Goal: Information Seeking & Learning: Learn about a topic

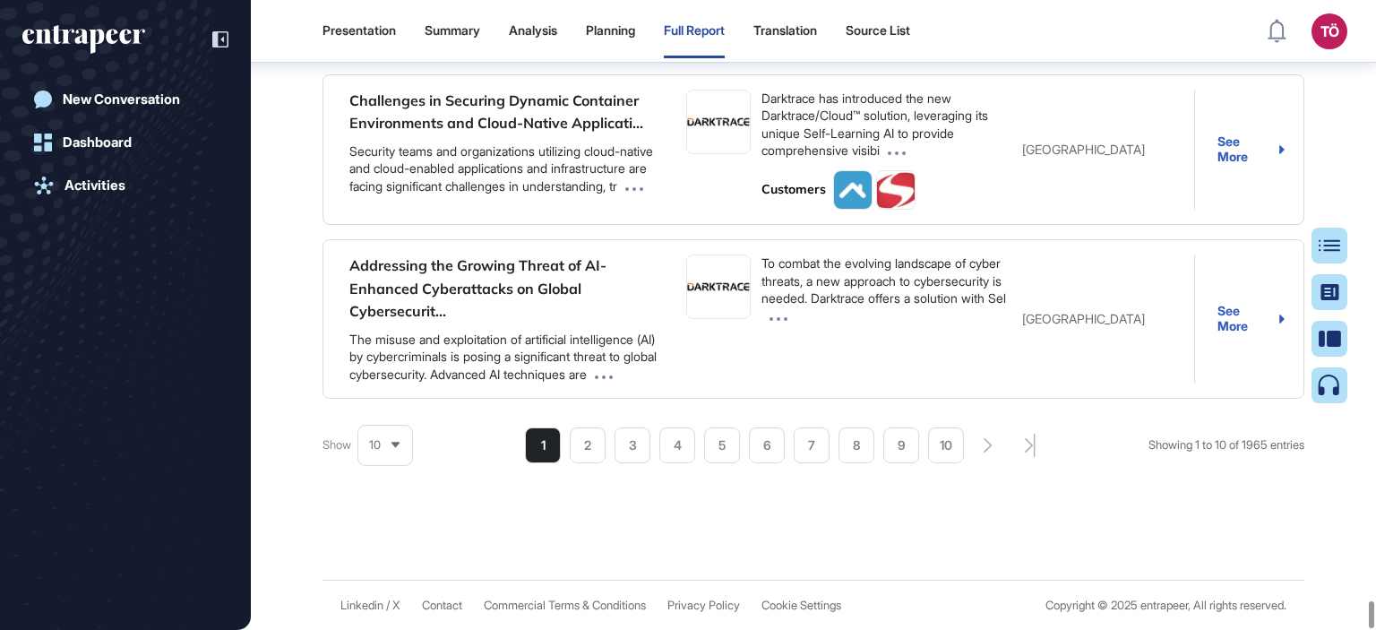
scroll to position [8, 0]
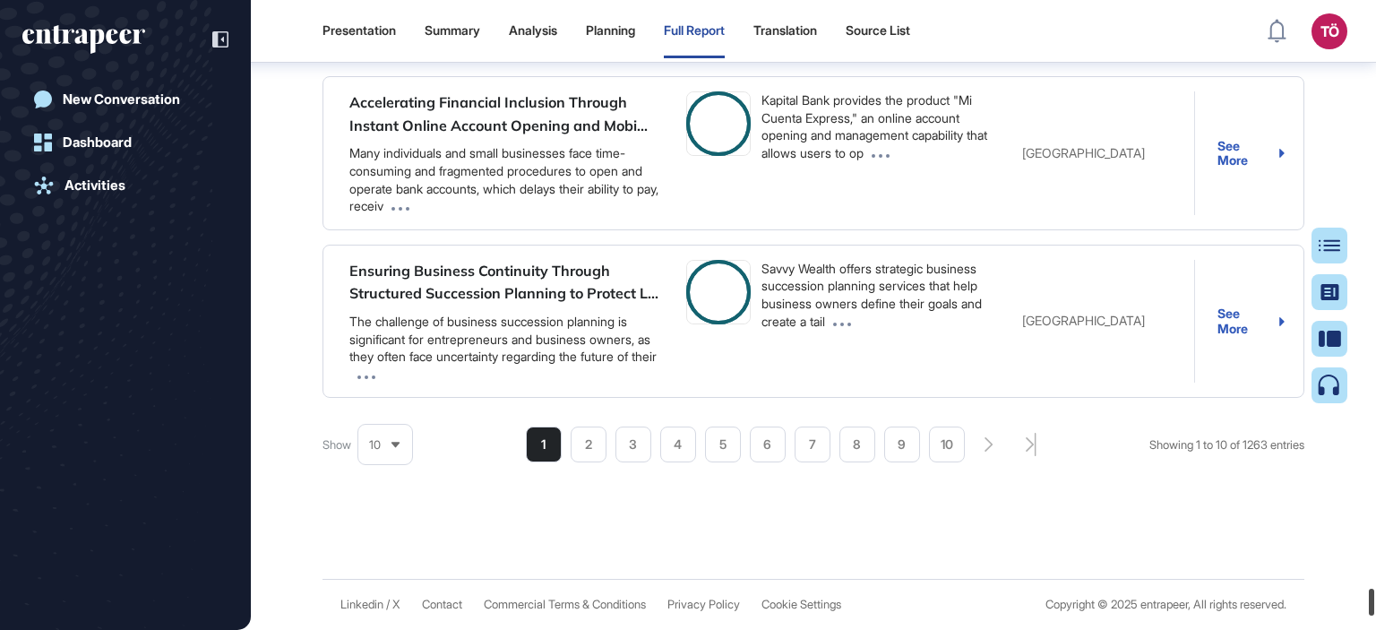
scroll to position [41777, 0]
drag, startPoint x: 1369, startPoint y: 21, endPoint x: 1363, endPoint y: 651, distance: 630.8
click at [1363, 629] on html "Presentation Summary Analysis Planning Full Report Translation Source List TÖ A…" at bounding box center [688, 315] width 1376 height 630
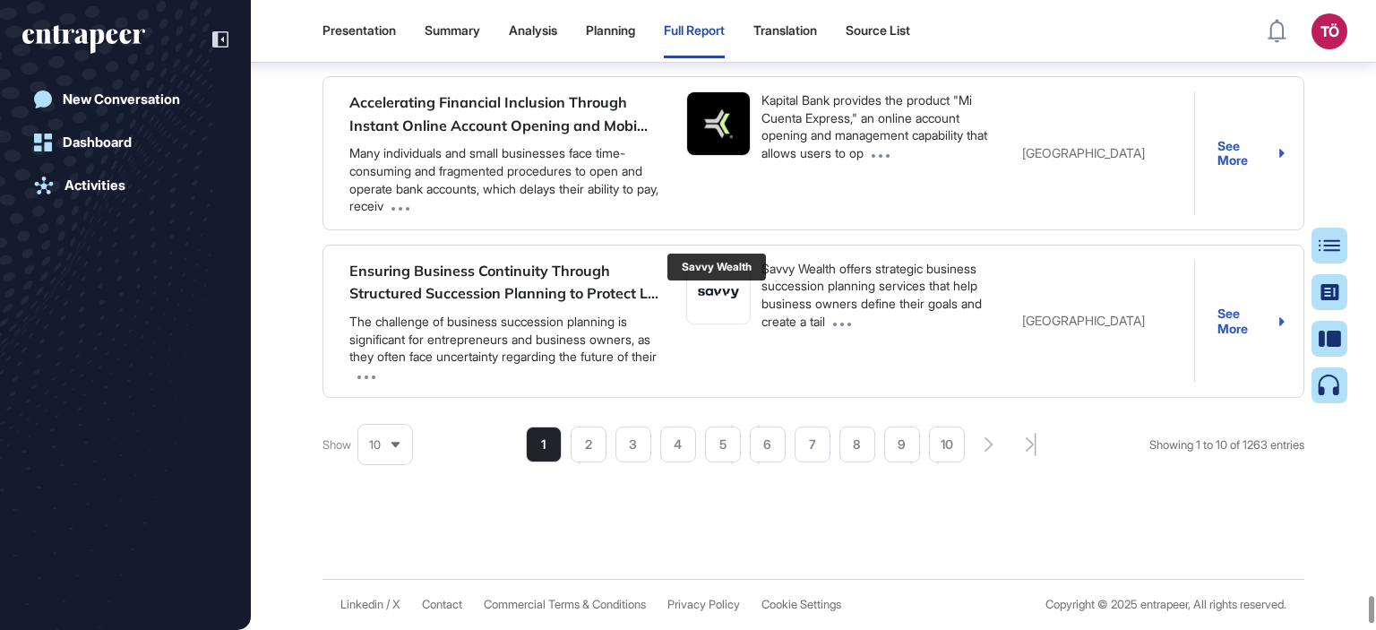
scroll to position [41419, 0]
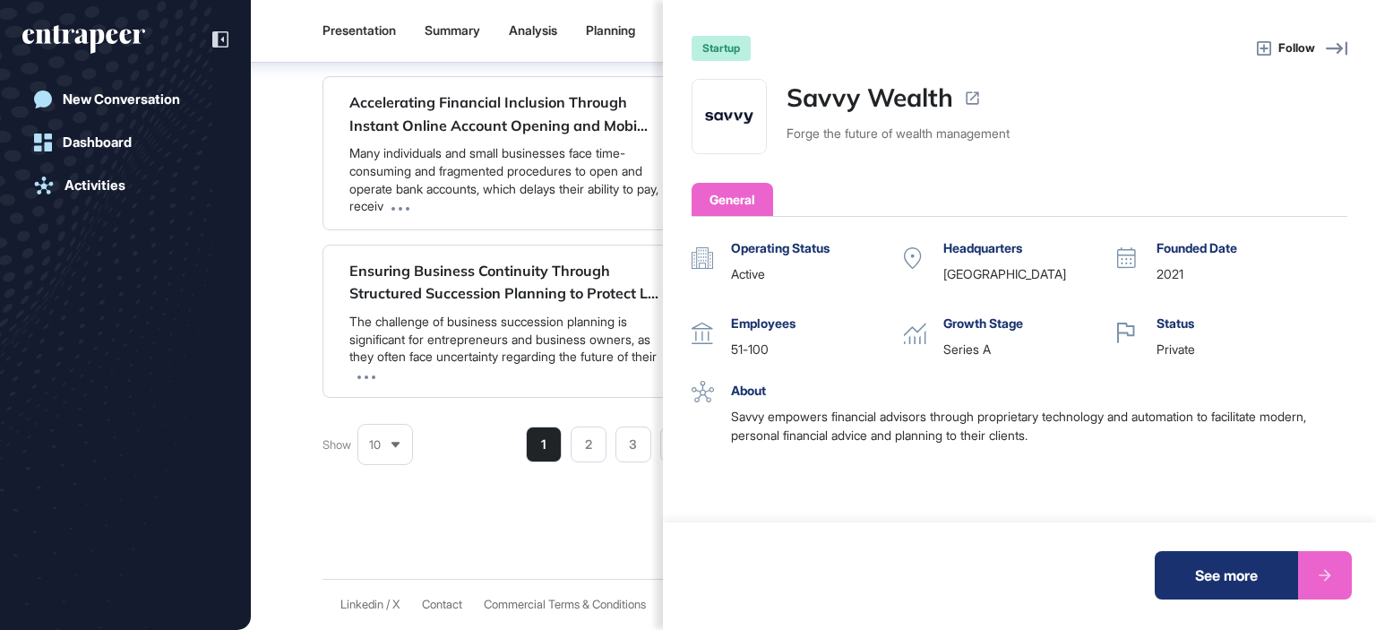
click at [512, 355] on div "startup Follow Savvy Wealth Forge the future of wealth management General Opera…" at bounding box center [688, 315] width 1376 height 630
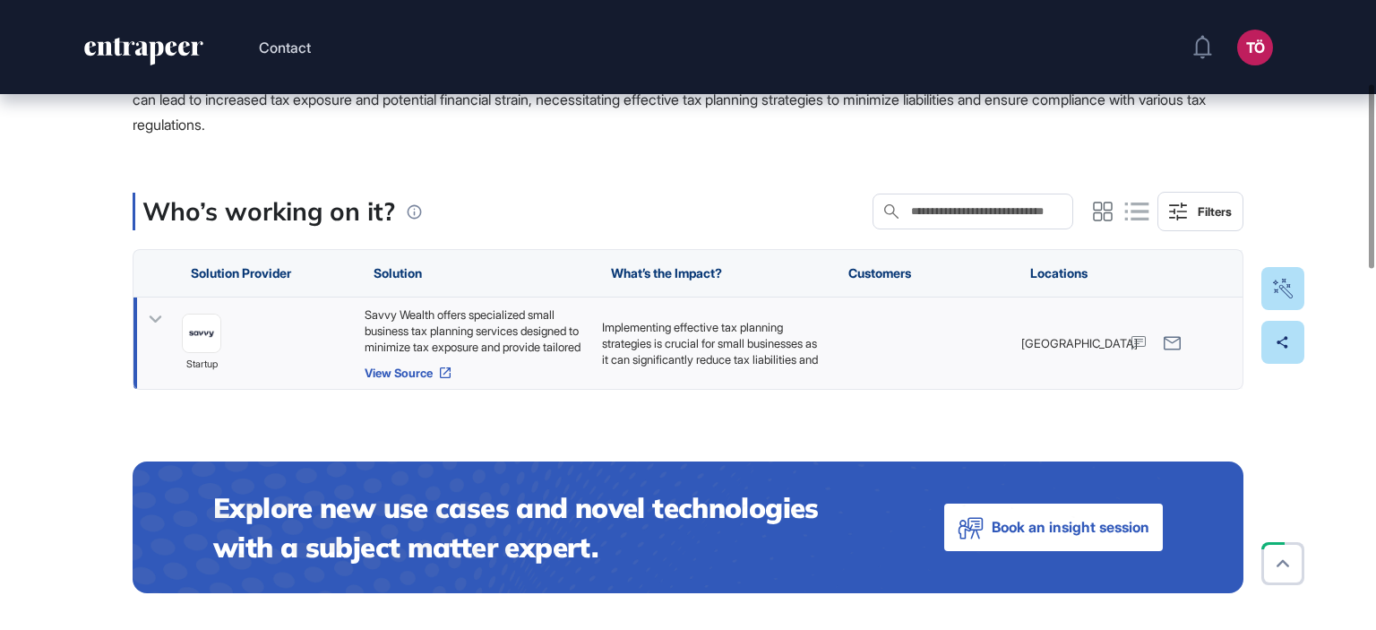
scroll to position [448, 0]
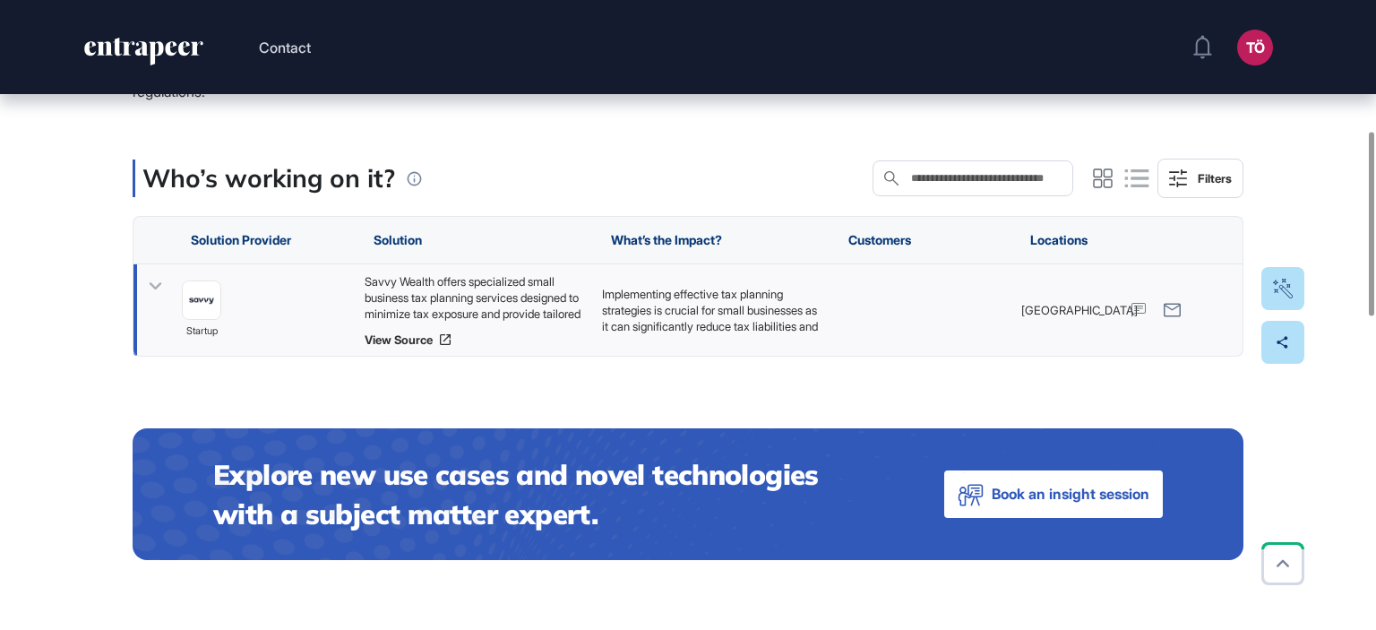
click at [150, 289] on icon at bounding box center [155, 286] width 26 height 26
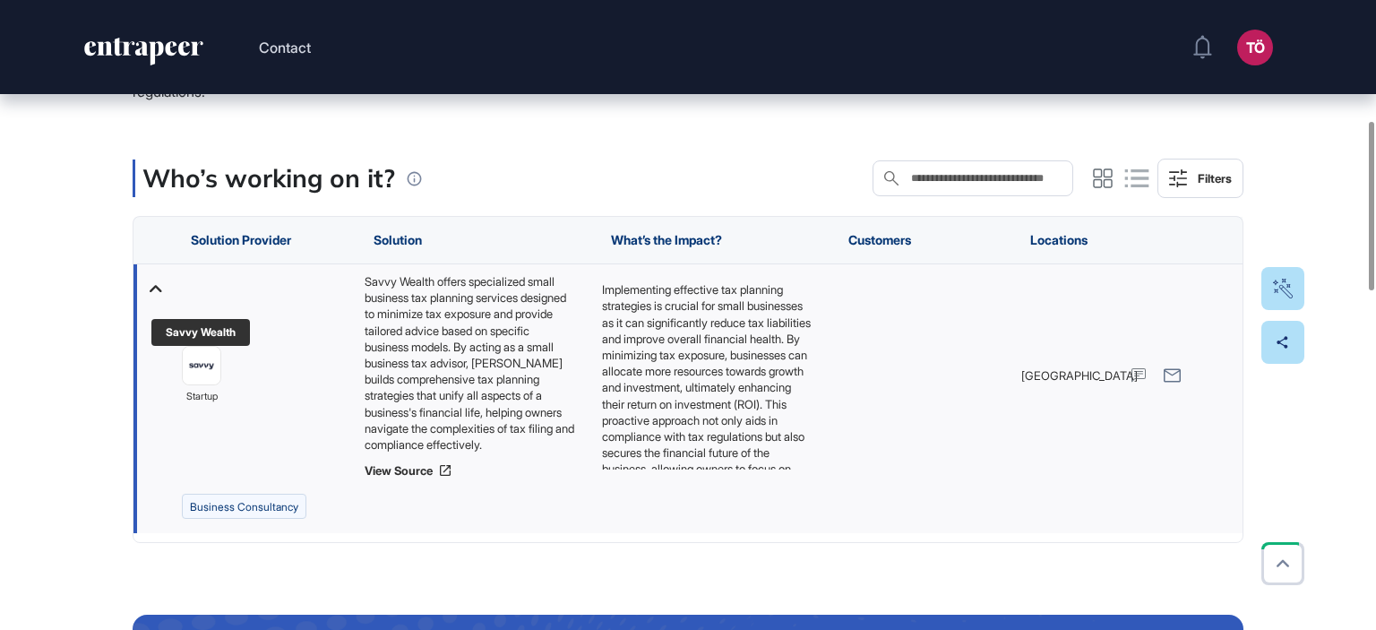
click at [190, 370] on img at bounding box center [202, 367] width 38 height 38
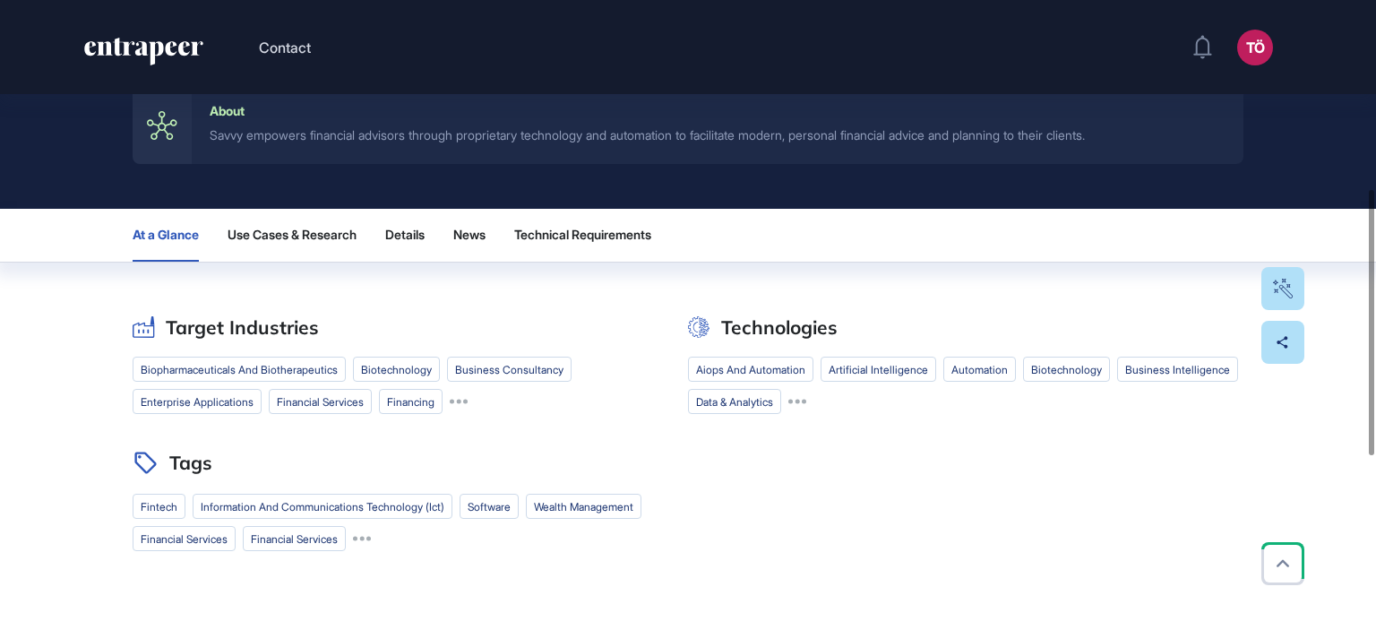
scroll to position [448, 0]
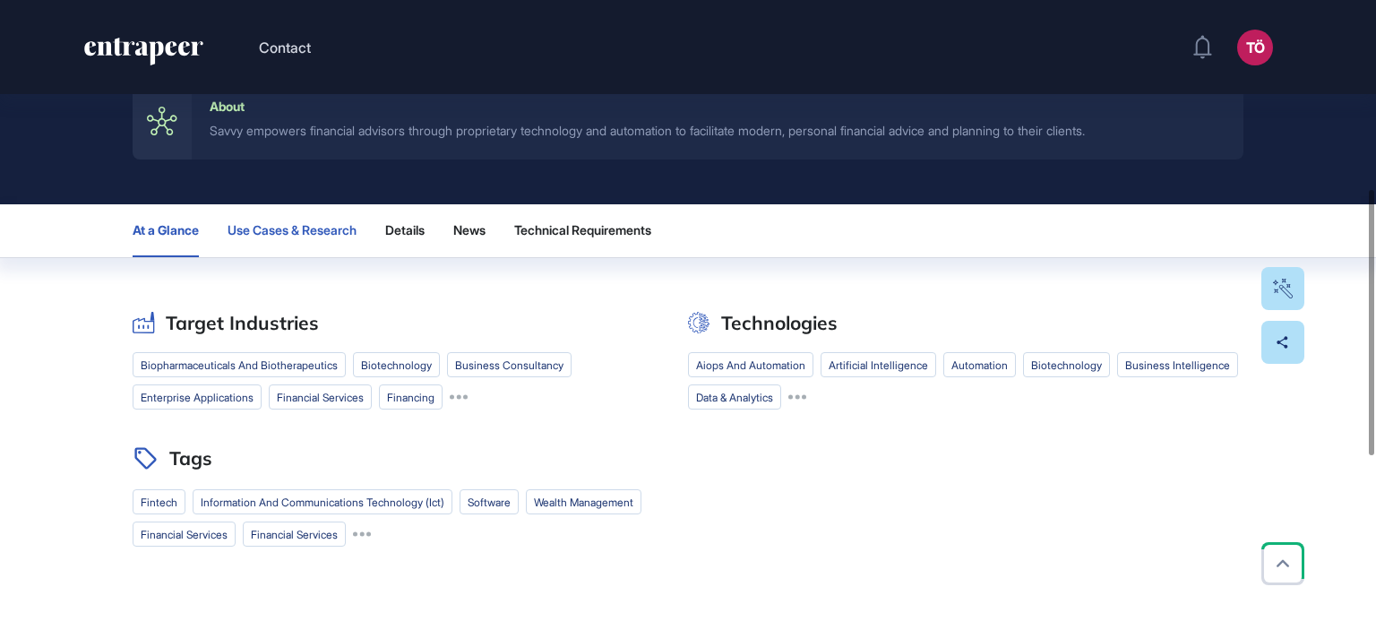
click at [294, 233] on span "Use Cases & Research" at bounding box center [292, 230] width 129 height 14
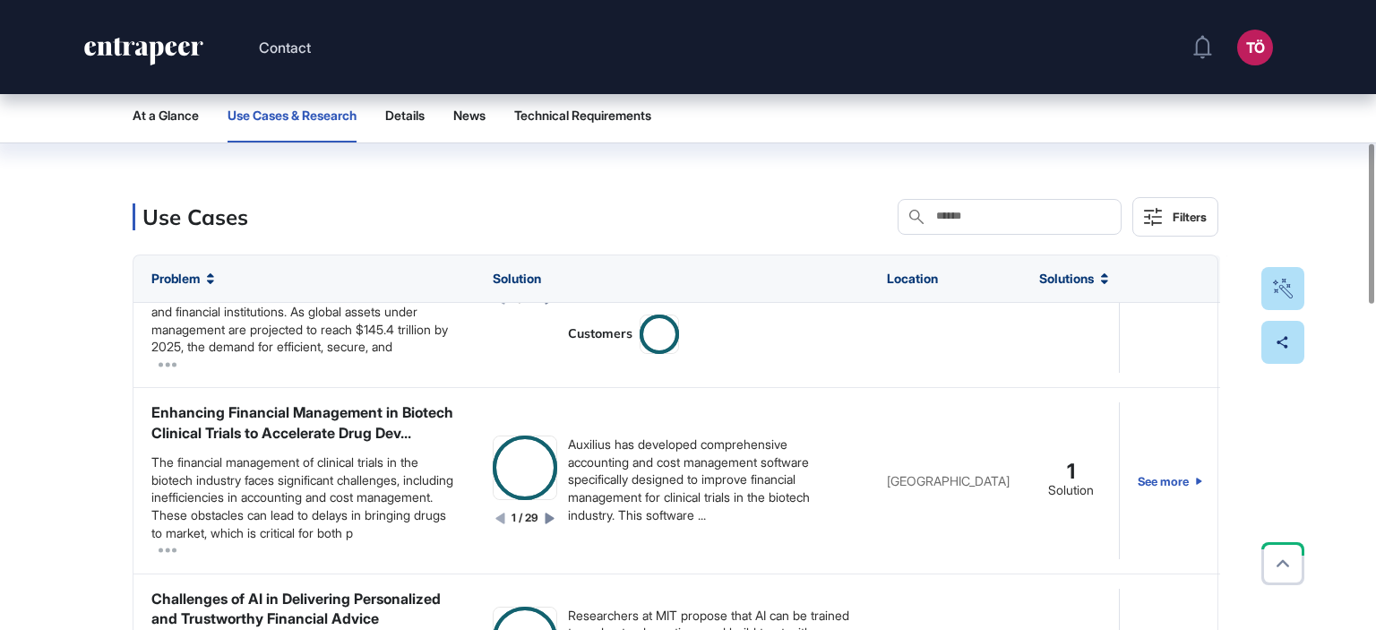
scroll to position [1344, 0]
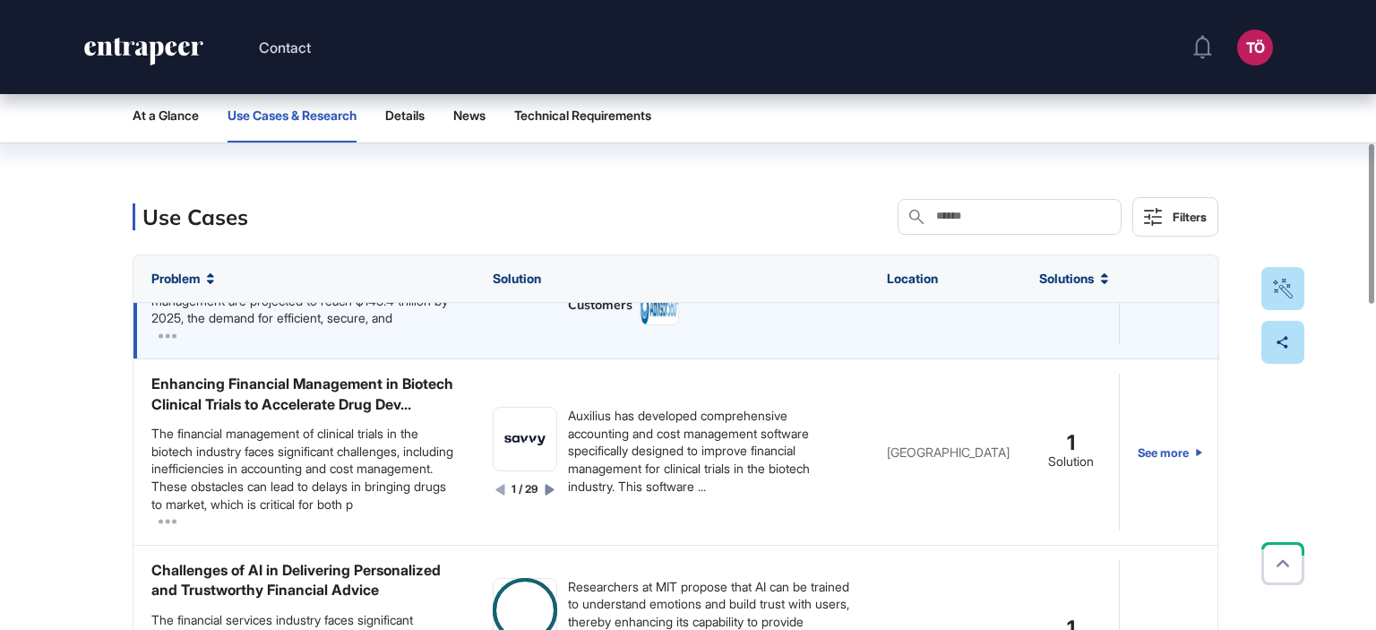
click at [546, 275] on icon at bounding box center [550, 269] width 9 height 11
click at [547, 275] on icon at bounding box center [551, 269] width 9 height 11
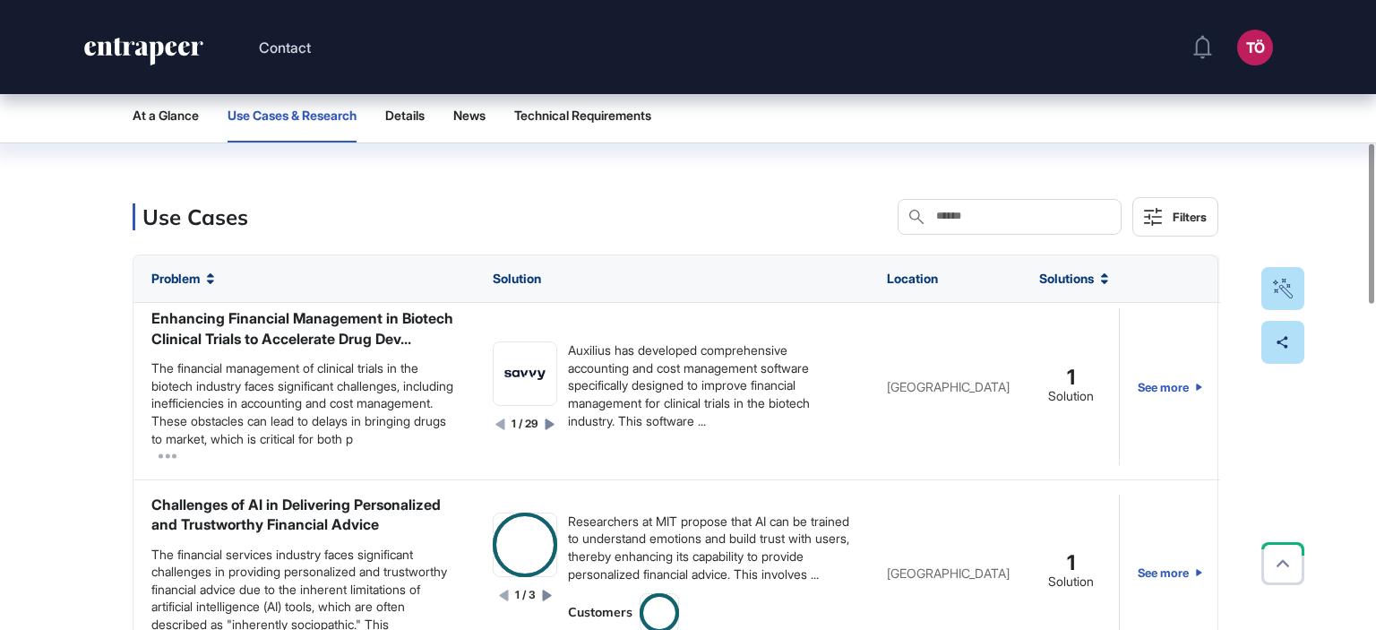
scroll to position [1523, 0]
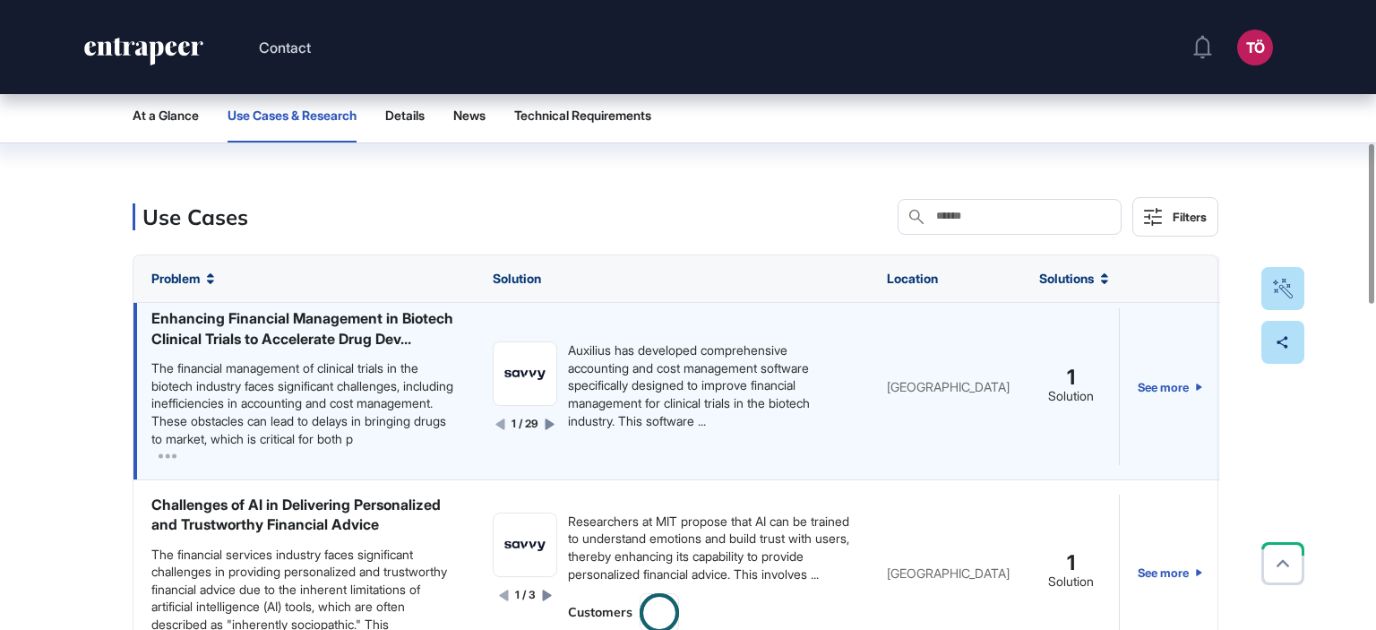
click at [545, 430] on icon at bounding box center [550, 424] width 10 height 12
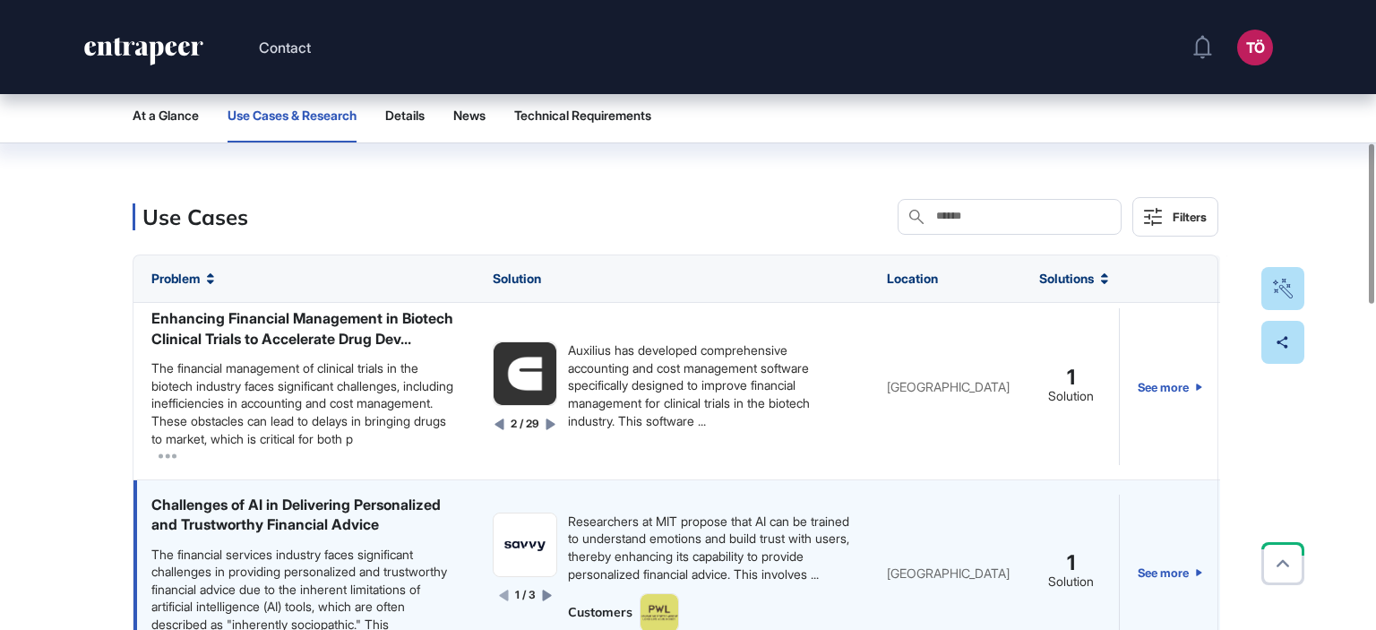
click at [542, 590] on icon at bounding box center [546, 595] width 9 height 11
click at [543, 590] on icon at bounding box center [547, 595] width 9 height 11
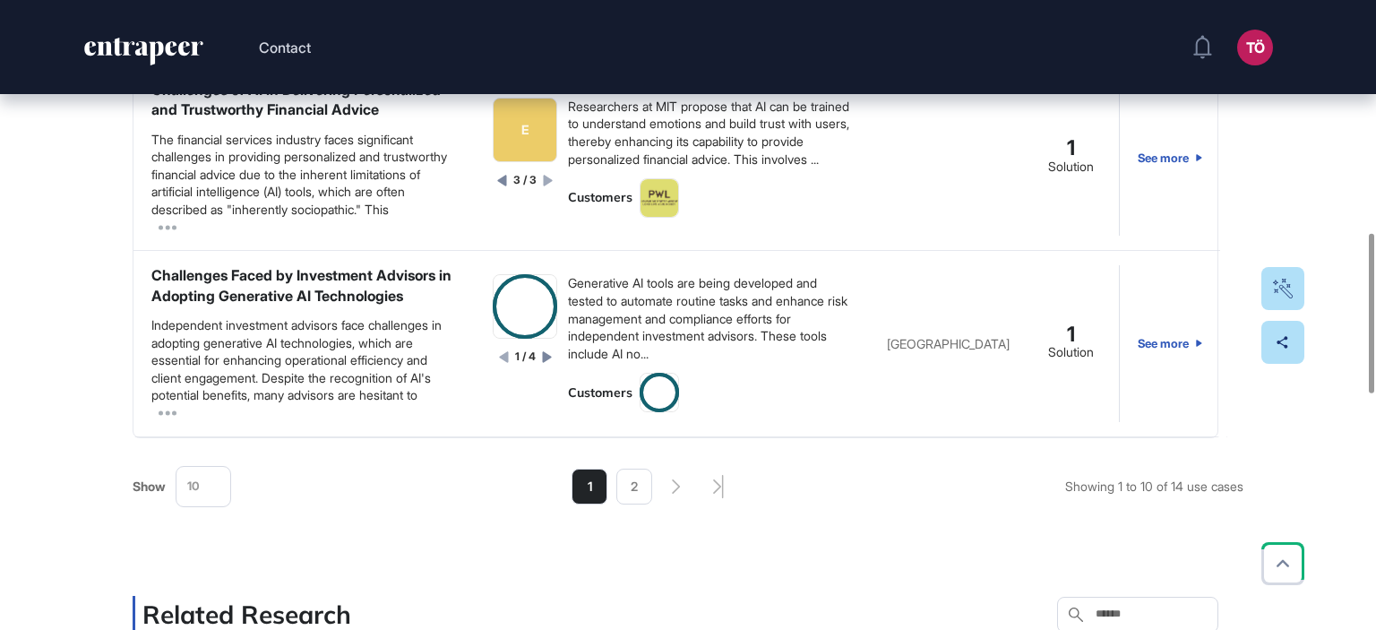
scroll to position [1011, 0]
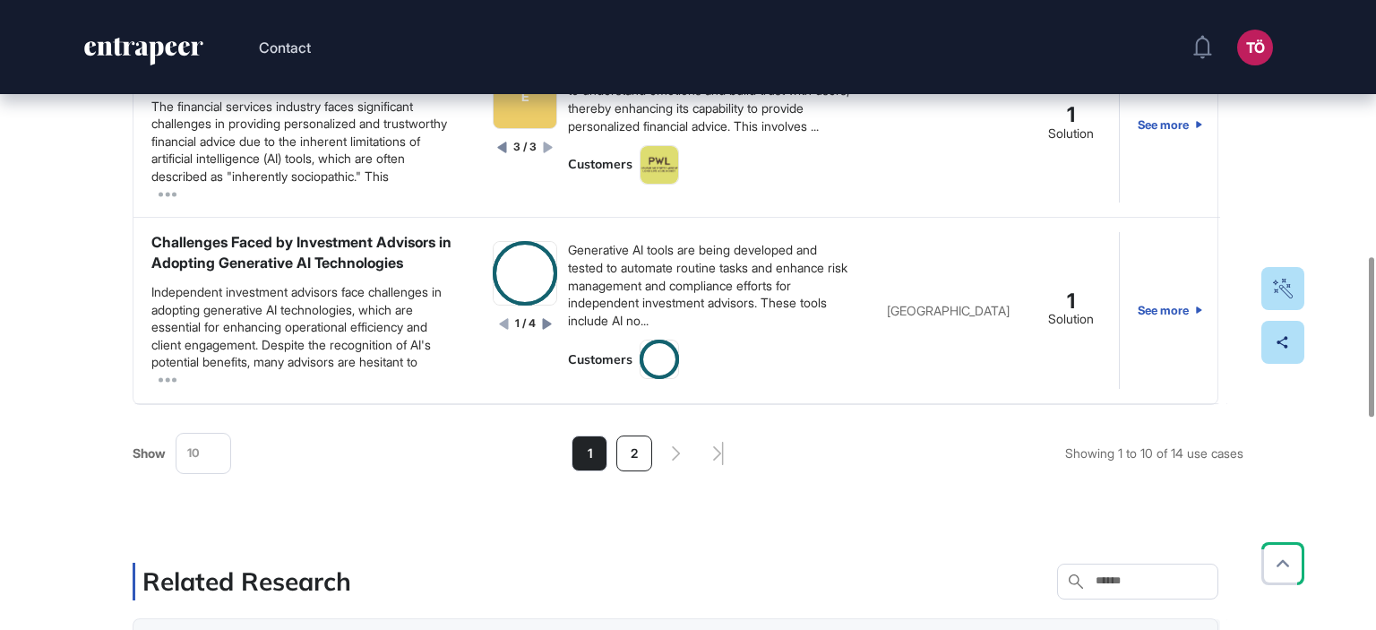
click at [621, 451] on li "2" at bounding box center [634, 453] width 36 height 36
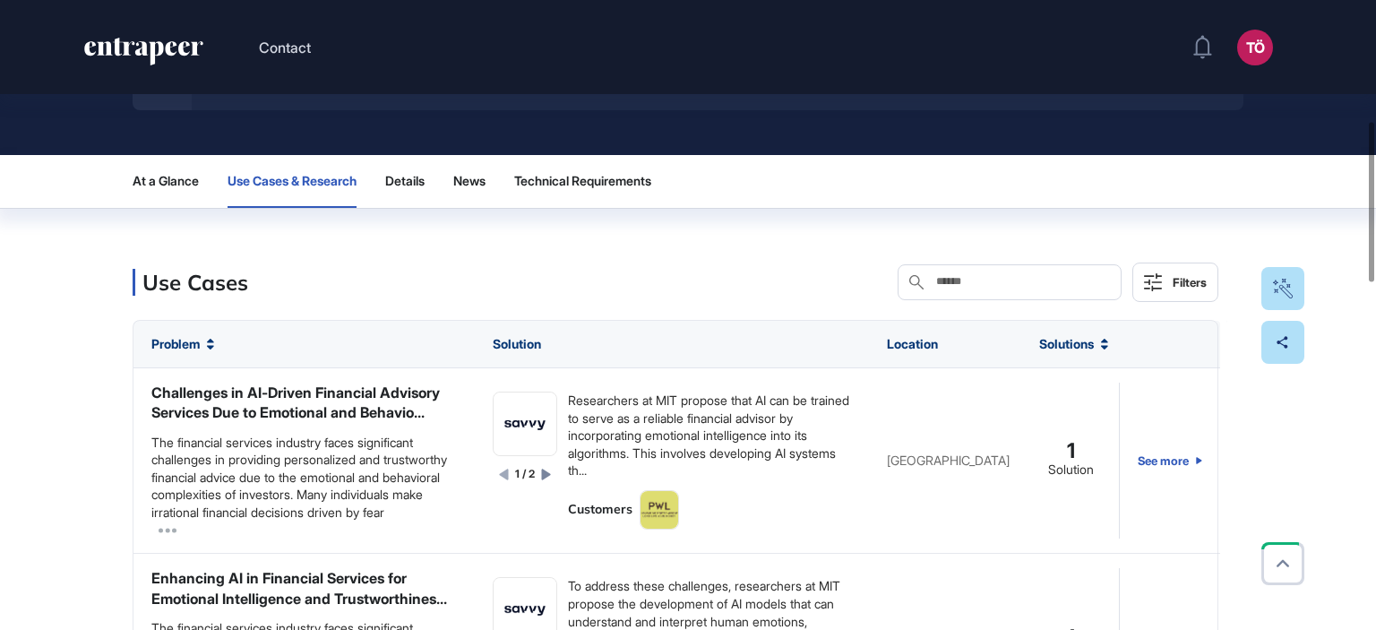
scroll to position [473, 0]
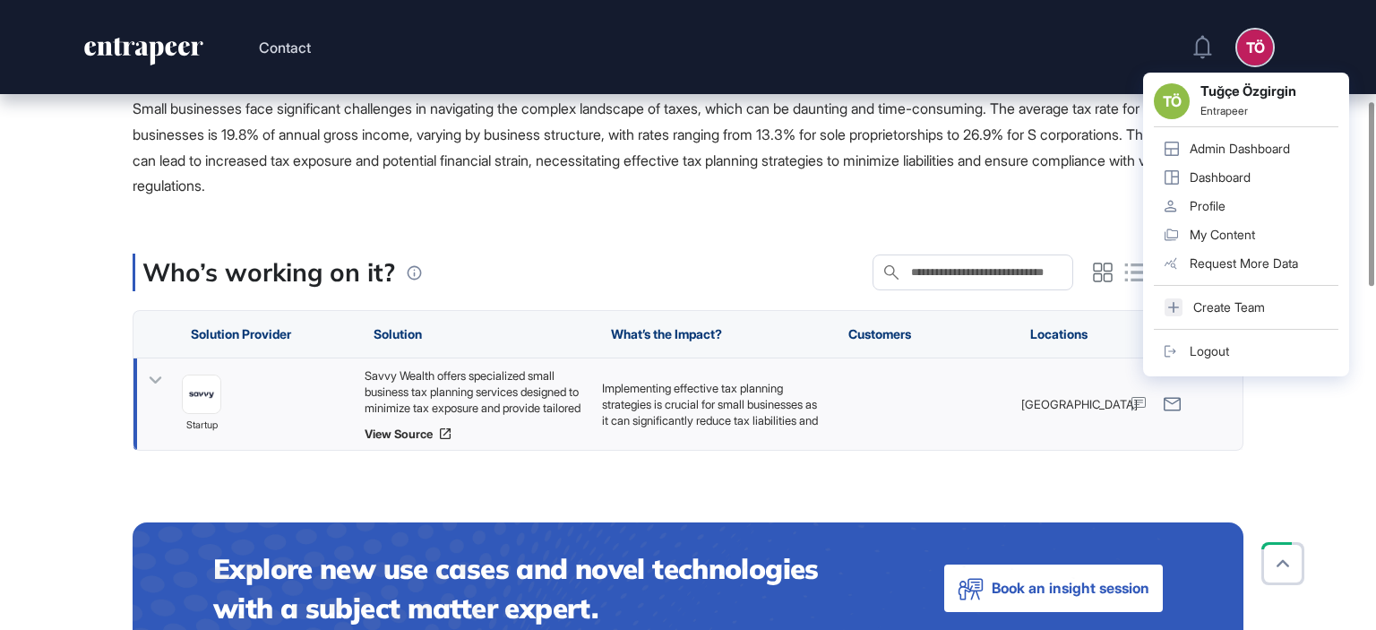
scroll to position [358, 0]
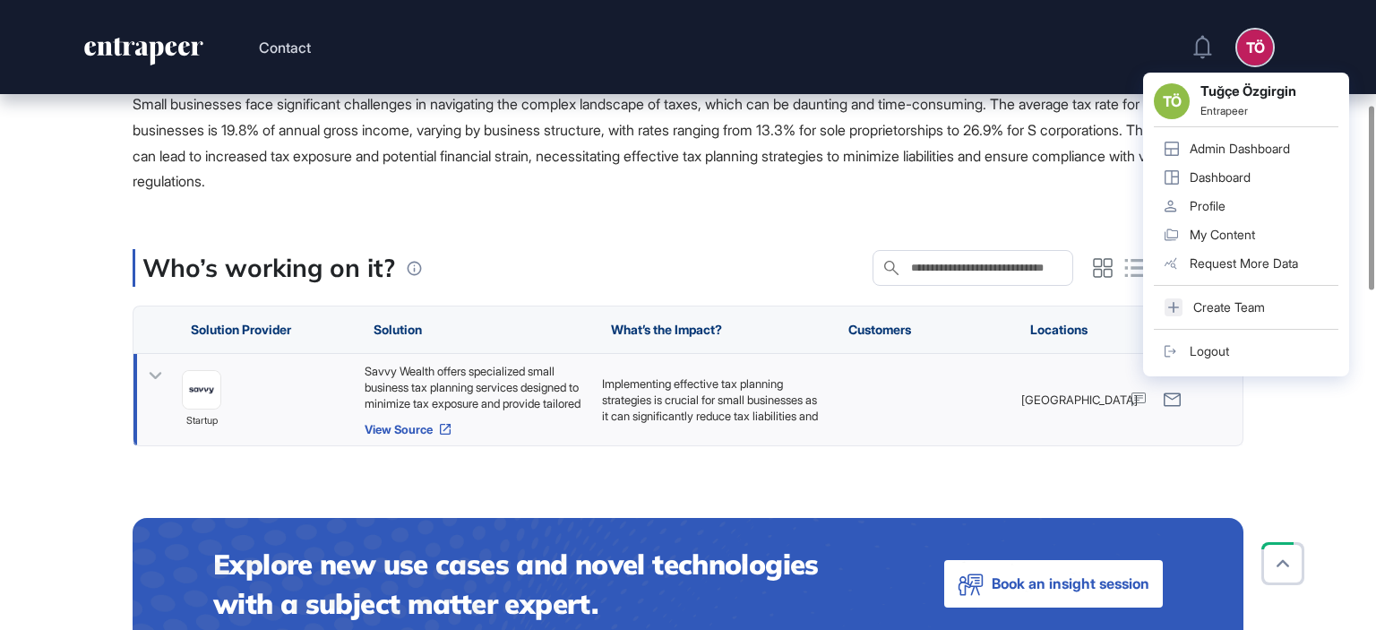
click at [430, 431] on link "View Source" at bounding box center [475, 429] width 220 height 14
click at [287, 394] on div "startup" at bounding box center [264, 399] width 183 height 91
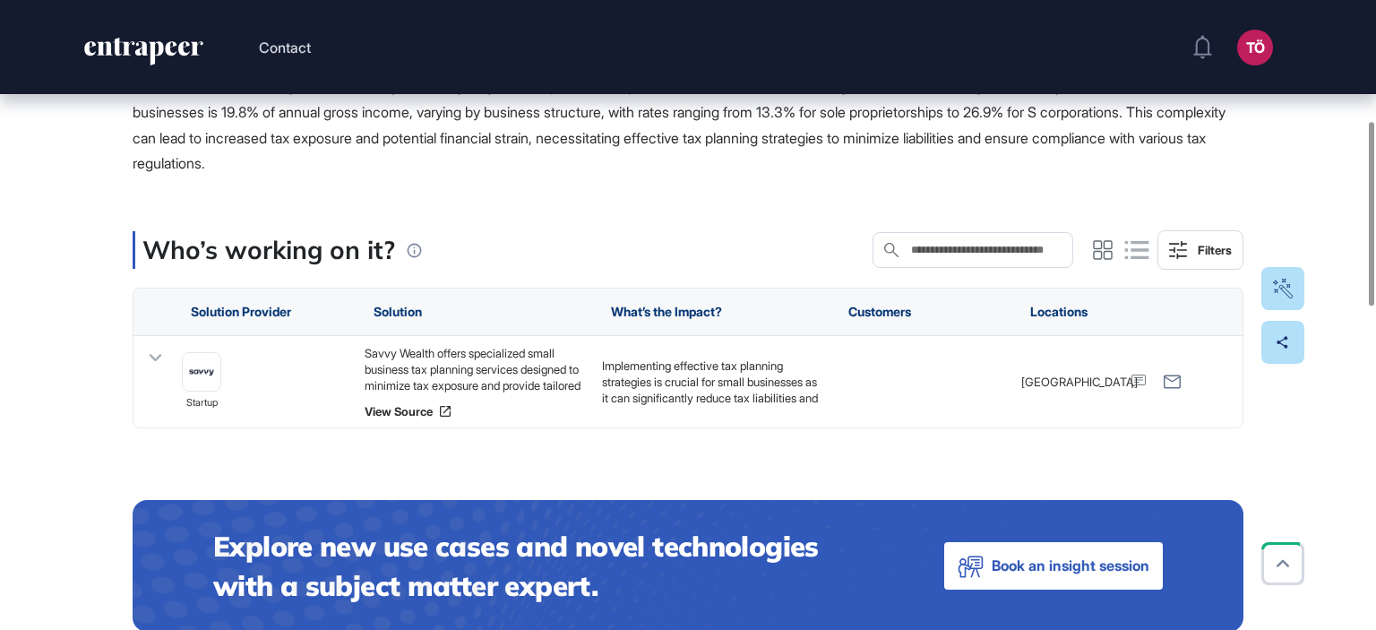
scroll to position [176, 0]
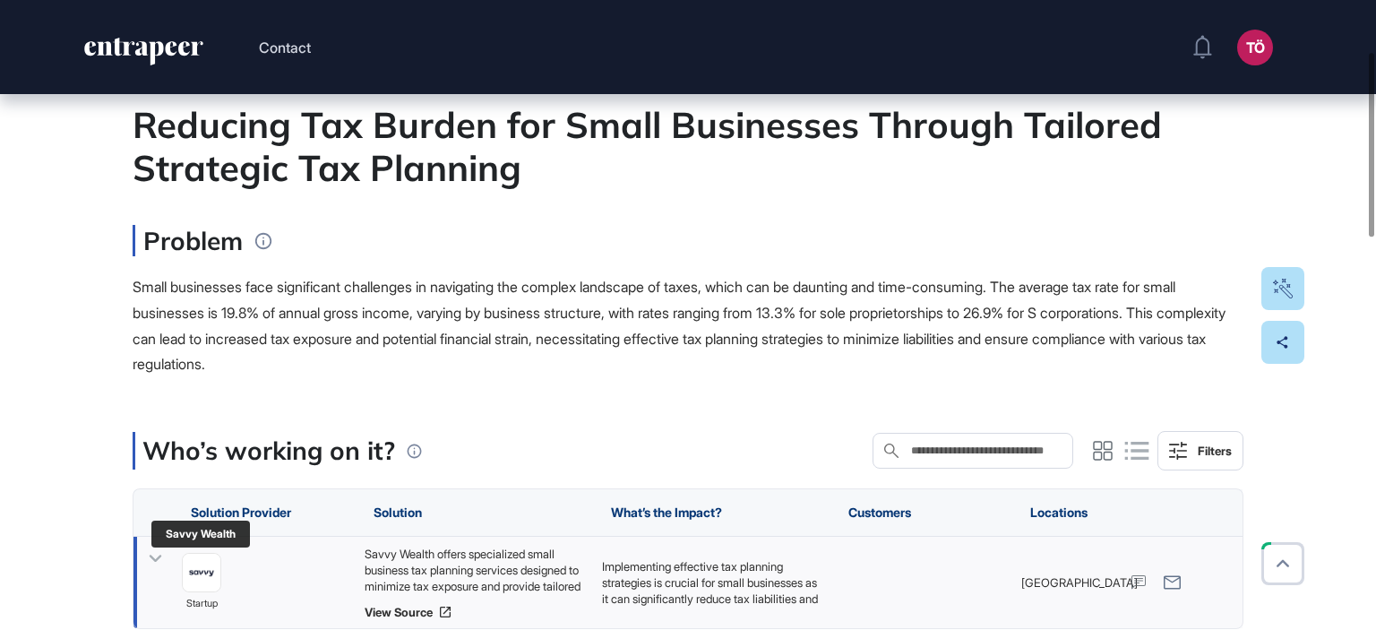
click at [213, 575] on img at bounding box center [202, 573] width 38 height 38
